Goal: Check status: Check status

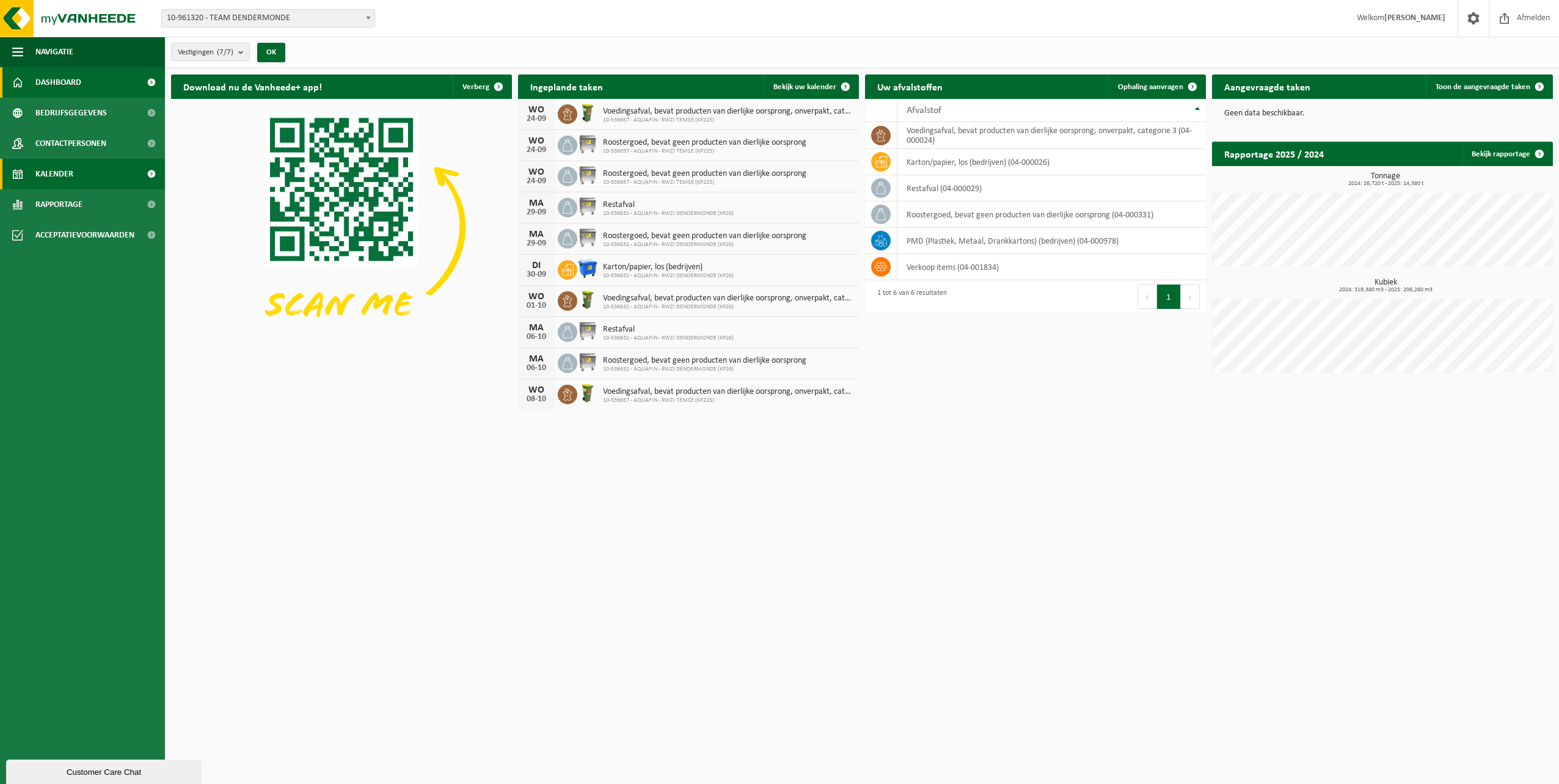
click at [68, 177] on span "Kalender" at bounding box center [54, 174] width 38 height 31
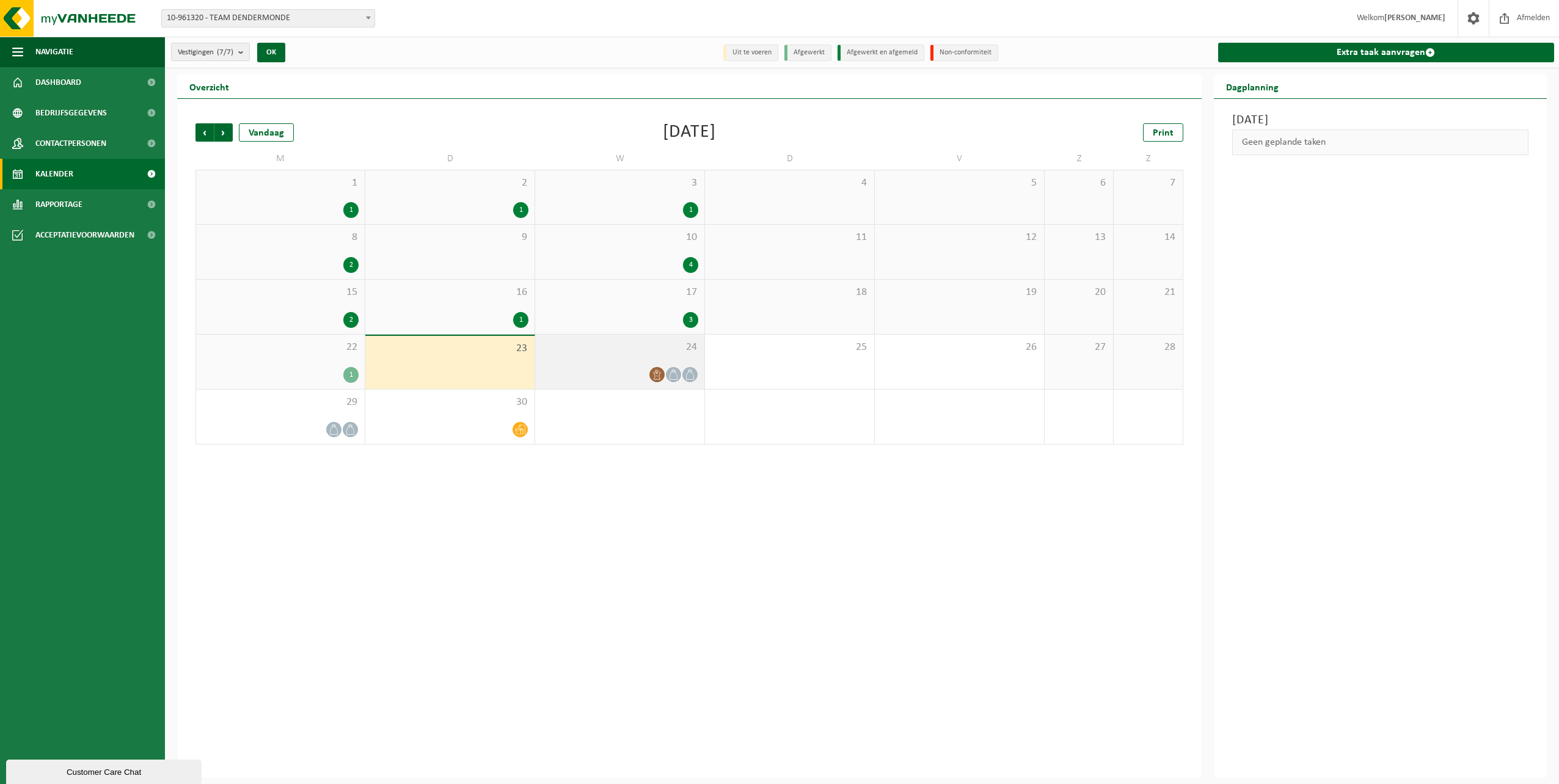
click at [637, 377] on div at bounding box center [620, 375] width 157 height 17
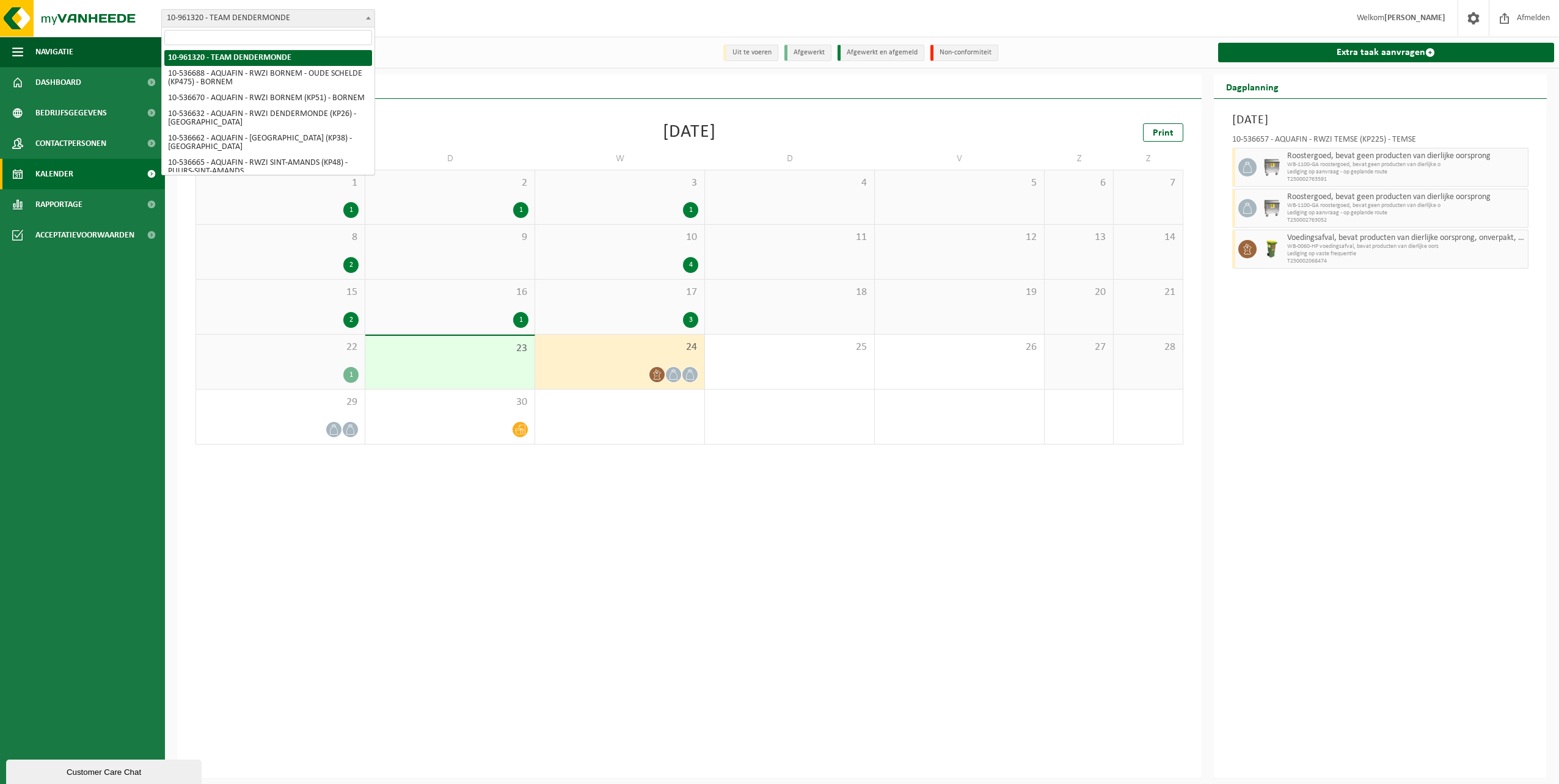
click at [369, 17] on b at bounding box center [368, 18] width 5 height 3
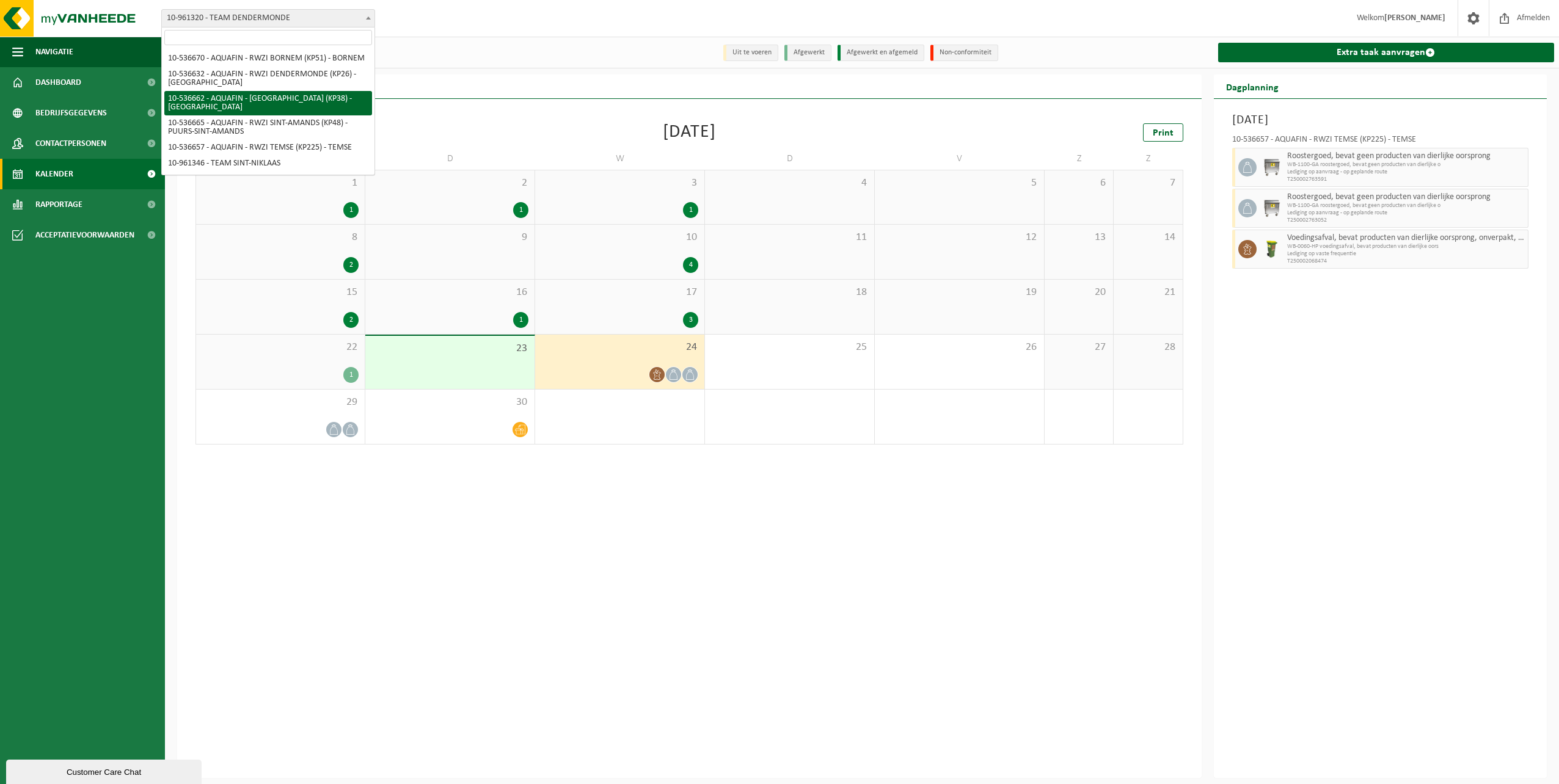
scroll to position [61, 0]
select select "3150"
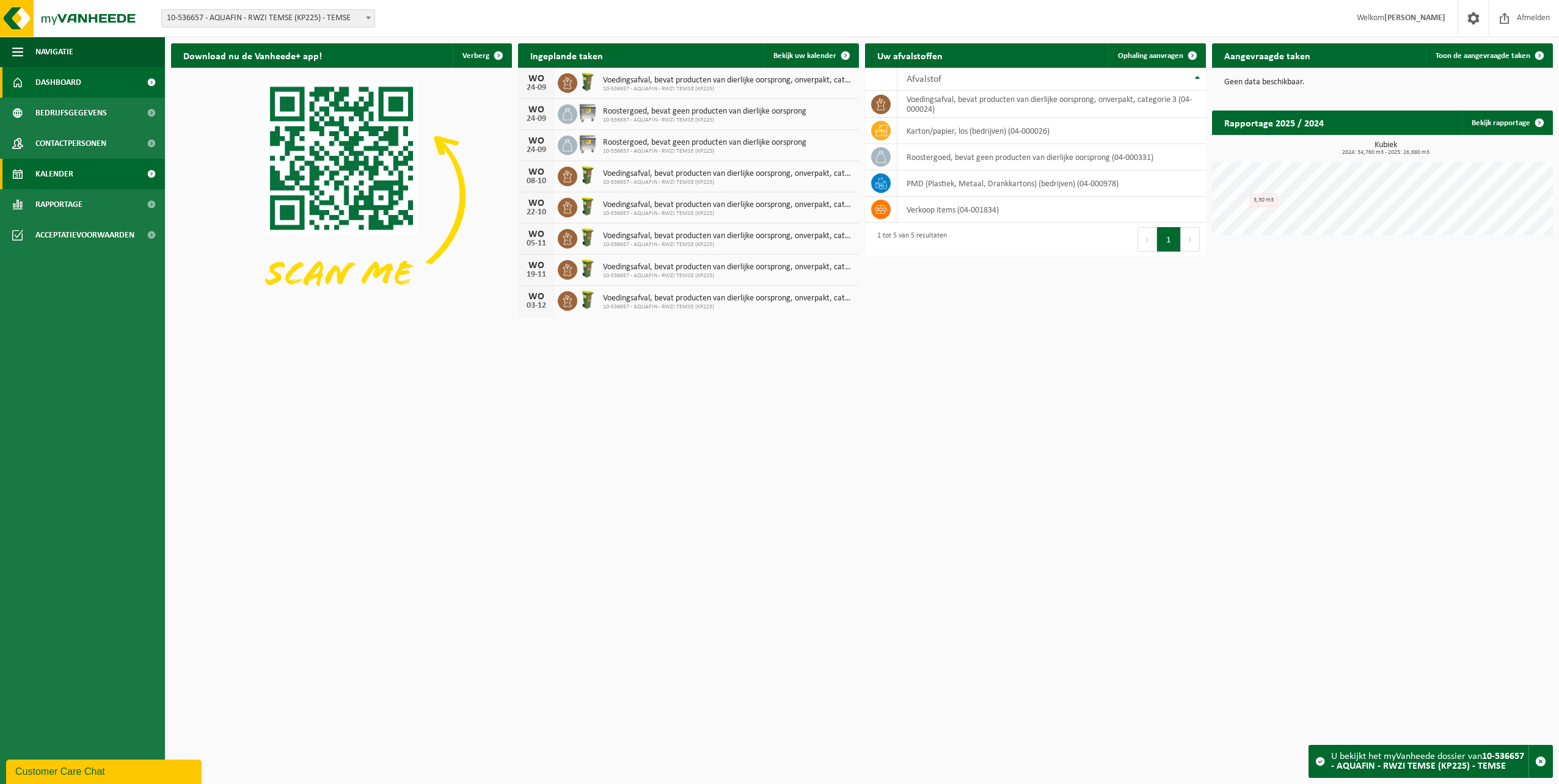
click at [72, 174] on span "Kalender" at bounding box center [54, 174] width 38 height 31
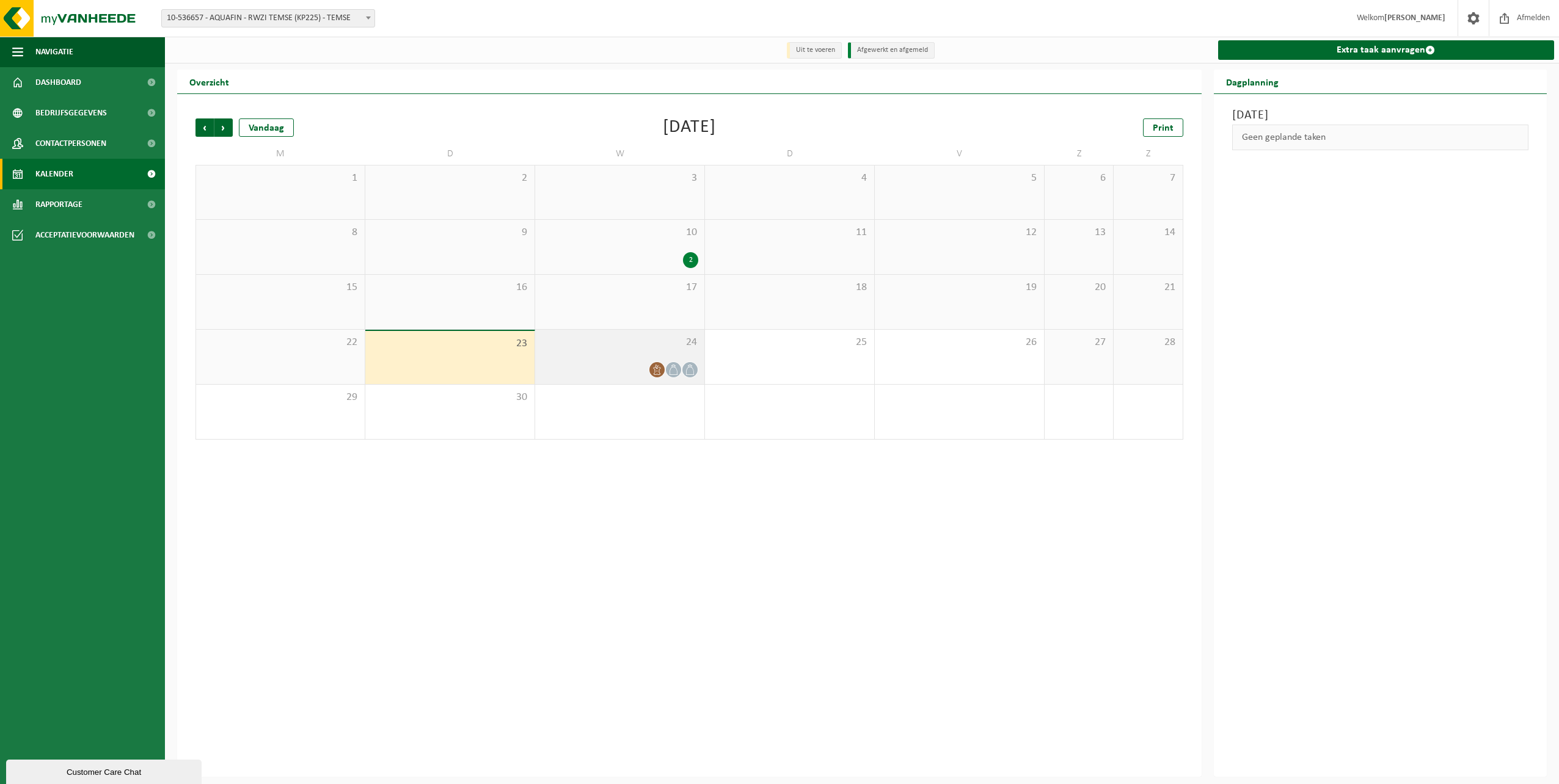
click at [595, 360] on div "24" at bounding box center [620, 357] width 169 height 54
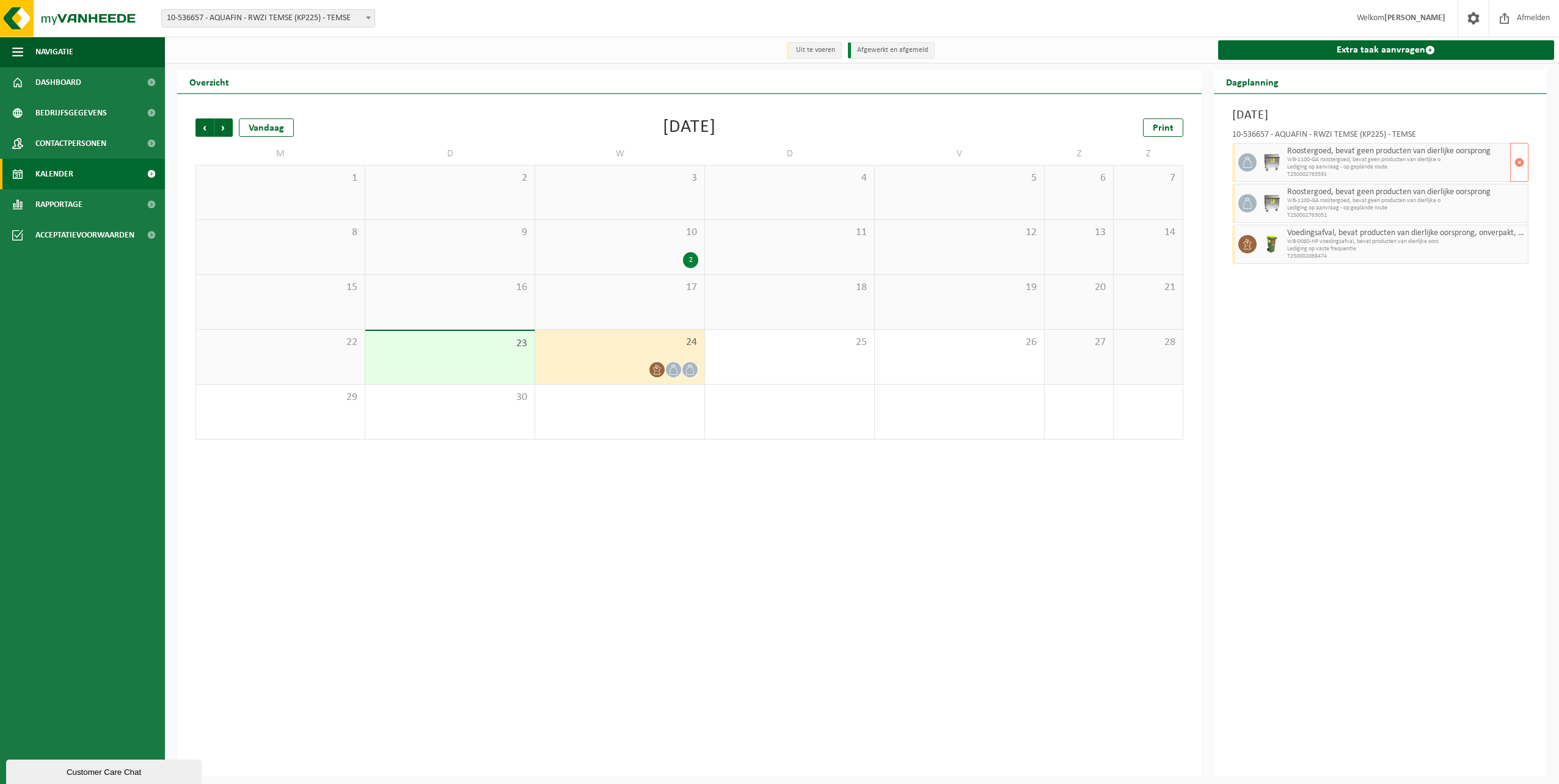
click at [1336, 154] on span "Roostergoed, bevat geen producten van dierlijke oorsprong" at bounding box center [1398, 151] width 221 height 10
click at [1267, 165] on img at bounding box center [1272, 162] width 18 height 18
click at [1315, 550] on div "Woensdag 24 september 2025 10-536657 - AQUAFIN - RWZI TEMSE (KP225) - TEMSE Roo…" at bounding box center [1380, 435] width 334 height 683
